Goal: Transaction & Acquisition: Purchase product/service

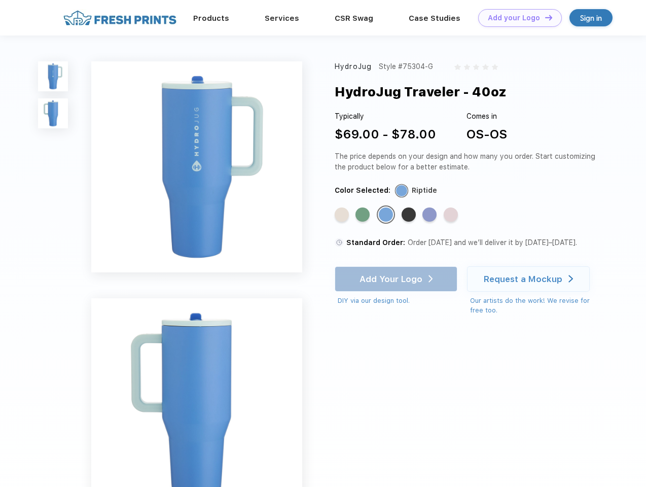
click at [516, 18] on link "Add your Logo Design Tool" at bounding box center [520, 18] width 84 height 18
click at [0, 0] on div "Design Tool" at bounding box center [0, 0] width 0 height 0
click at [544, 17] on link "Add your Logo Design Tool" at bounding box center [520, 18] width 84 height 18
click at [53, 76] on img at bounding box center [53, 76] width 30 height 30
click at [53, 114] on img at bounding box center [53, 113] width 30 height 30
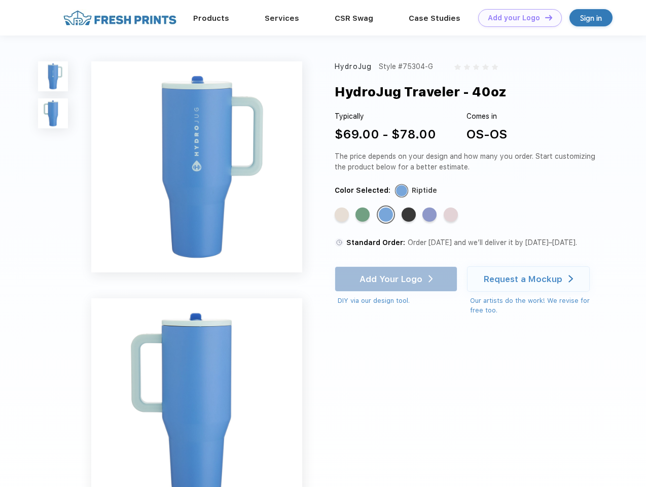
click at [343, 215] on div "Standard Color" at bounding box center [341, 214] width 14 height 14
click at [363, 215] on div "Standard Color" at bounding box center [362, 214] width 14 height 14
click at [387, 215] on div "Standard Color" at bounding box center [386, 214] width 14 height 14
click at [410, 215] on div "Standard Color" at bounding box center [408, 214] width 14 height 14
click at [430, 215] on div "Standard Color" at bounding box center [429, 214] width 14 height 14
